Goal: Task Accomplishment & Management: Manage account settings

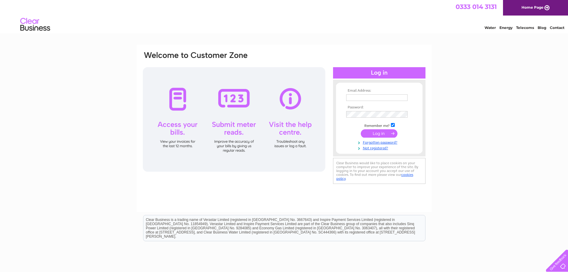
type input "tobermorybakery@yahoo.com"
click at [383, 132] on input "submit" at bounding box center [379, 133] width 37 height 8
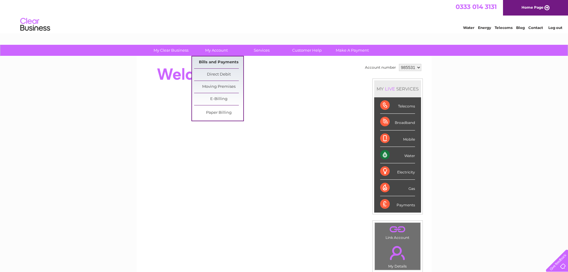
click at [219, 60] on link "Bills and Payments" at bounding box center [218, 62] width 49 height 12
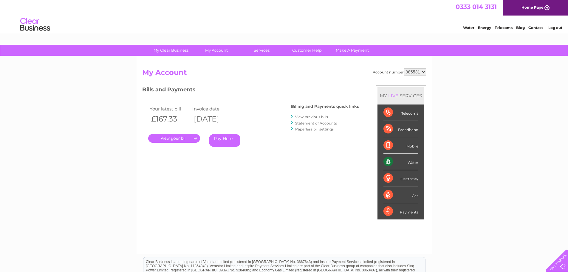
click at [173, 137] on link "." at bounding box center [174, 138] width 52 height 9
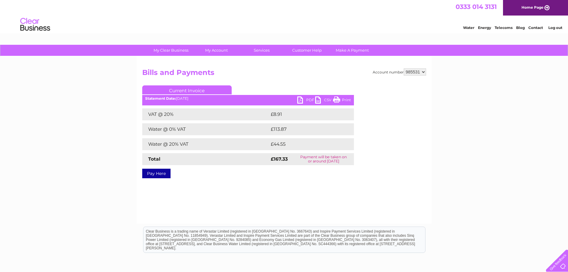
click at [300, 98] on link "PDF" at bounding box center [306, 100] width 18 height 9
